Goal: Transaction & Acquisition: Book appointment/travel/reservation

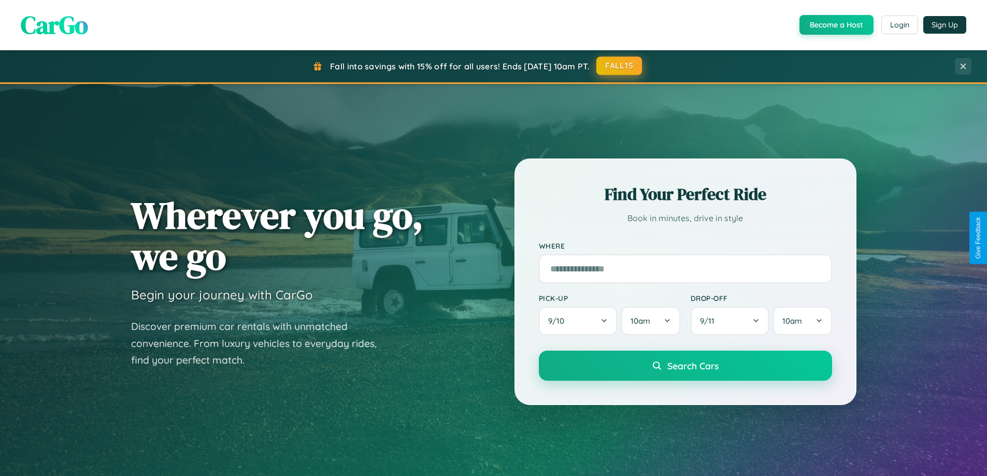
click at [619, 66] on button "FALL15" at bounding box center [619, 65] width 46 height 19
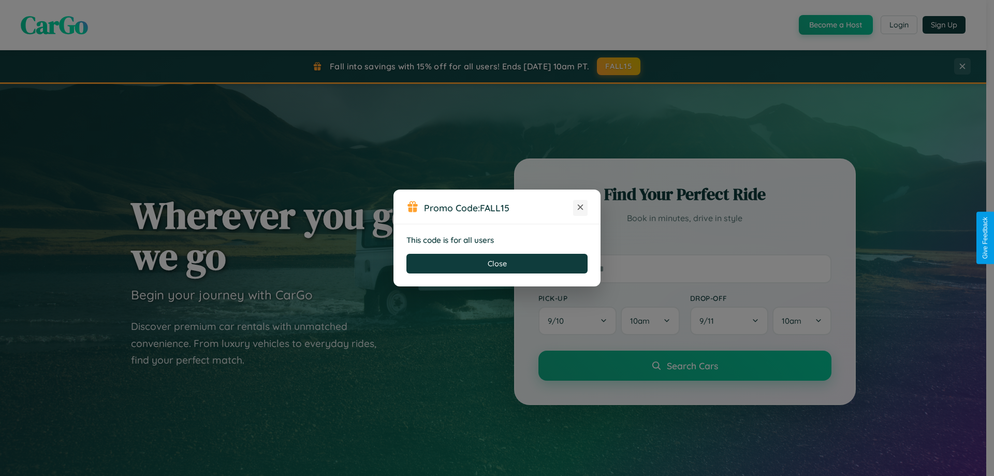
click at [581, 208] on icon at bounding box center [580, 207] width 10 height 10
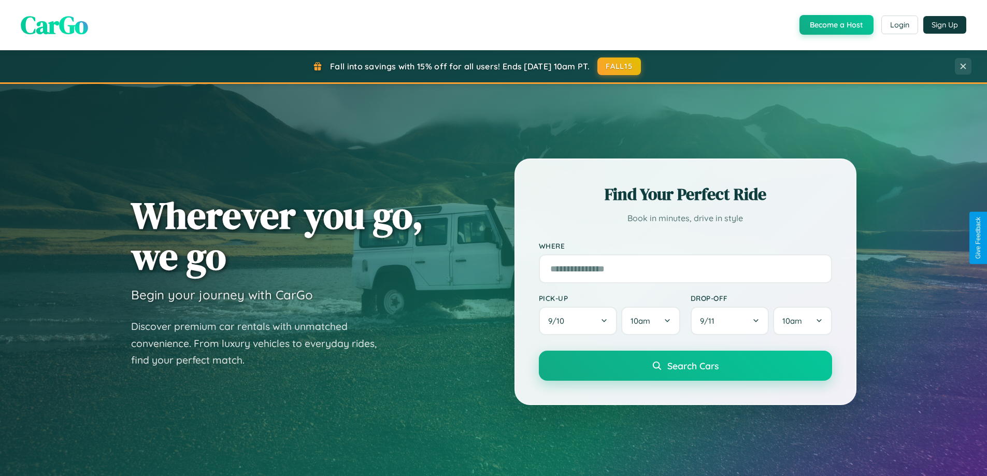
scroll to position [713, 0]
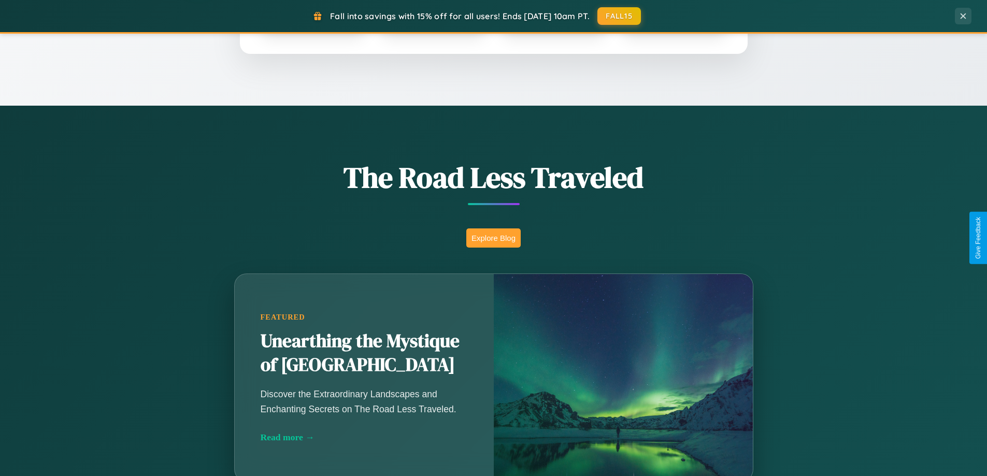
click at [493, 238] on button "Explore Blog" at bounding box center [493, 237] width 54 height 19
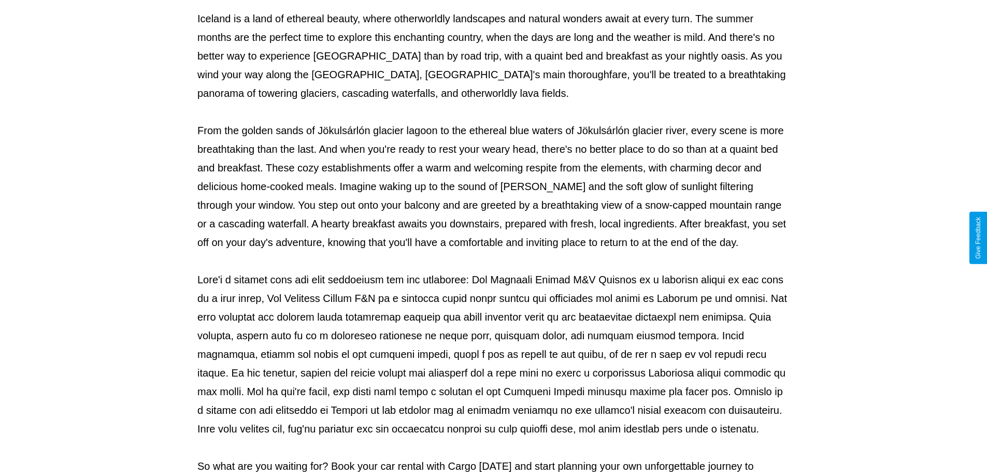
scroll to position [335, 0]
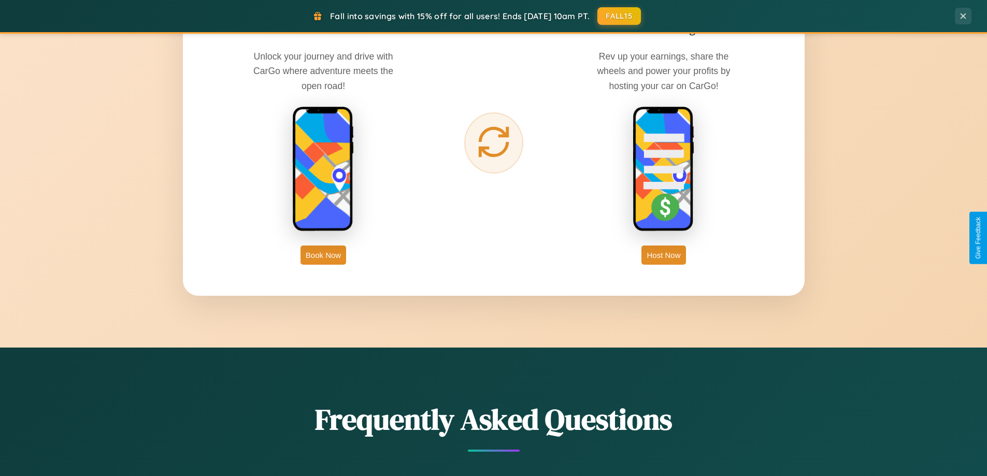
scroll to position [1664, 0]
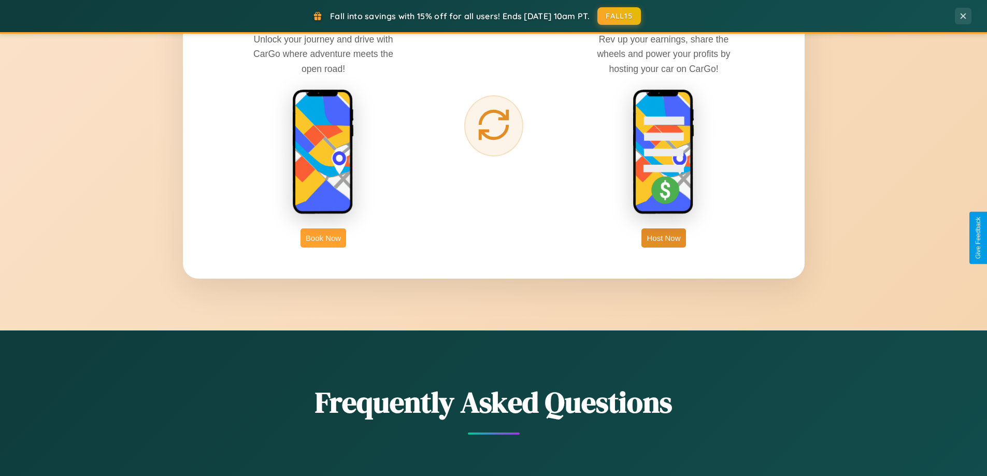
click at [323, 238] on button "Book Now" at bounding box center [323, 237] width 46 height 19
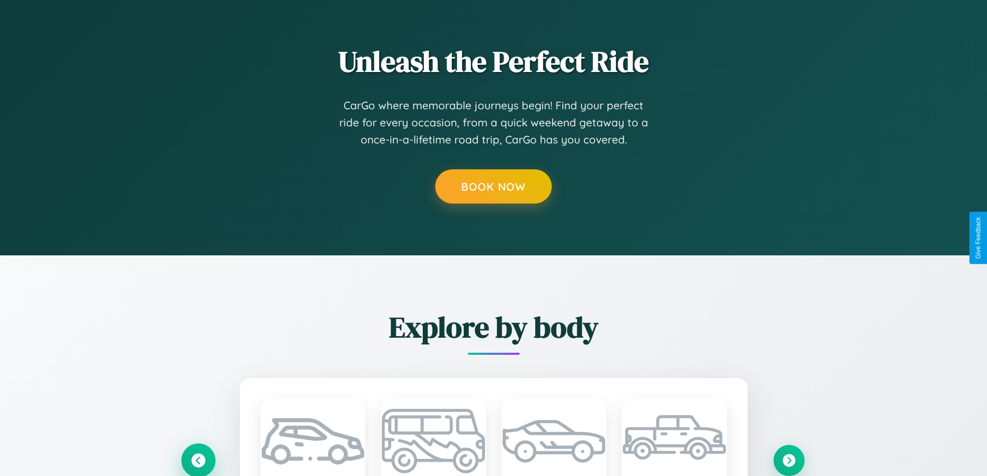
type input "****"
